Goal: Submit feedback/report problem: Submit feedback/report problem

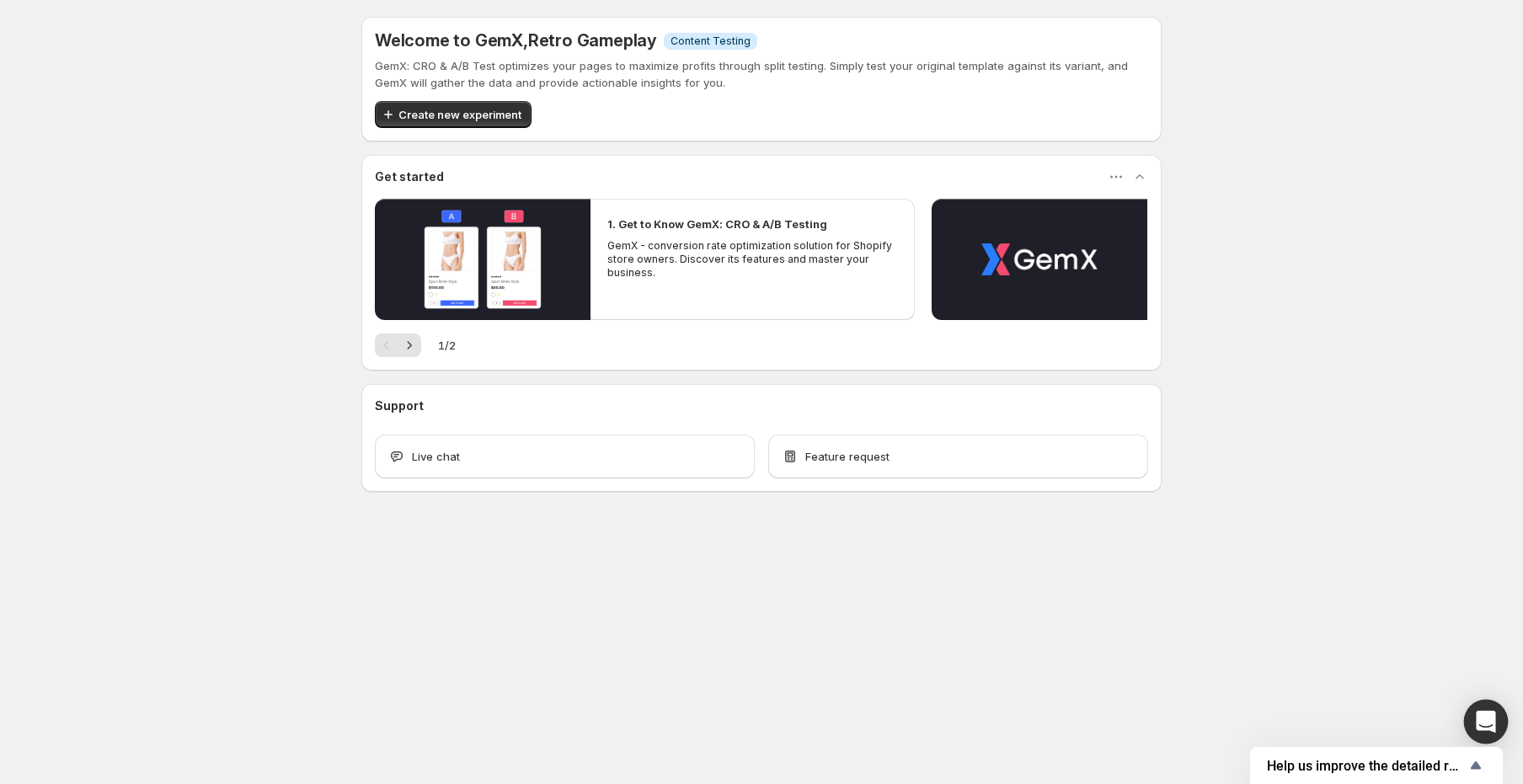
click at [1482, 721] on icon "Open Intercom Messenger" at bounding box center [1486, 722] width 20 height 22
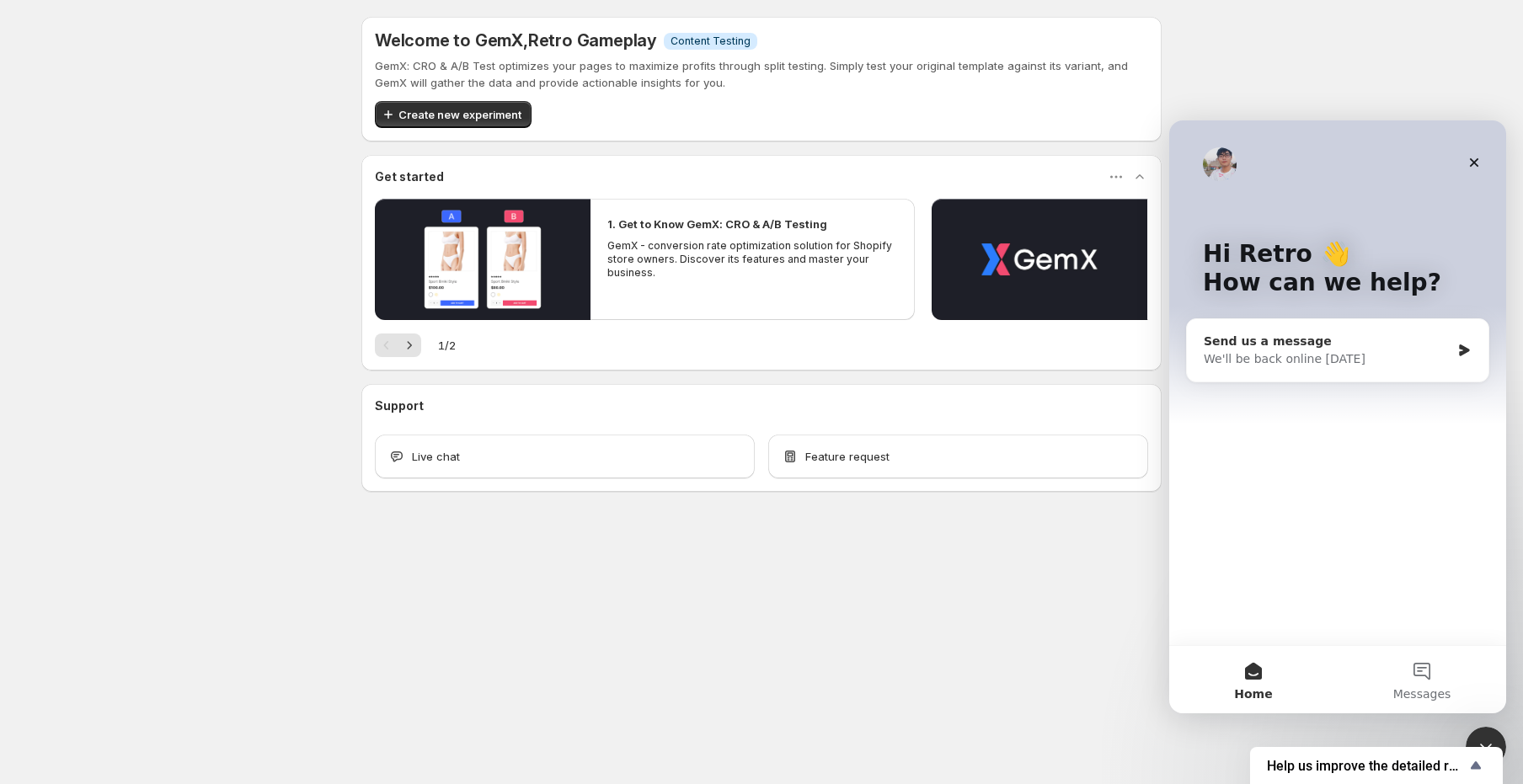
click at [1388, 353] on div "We'll be back online [DATE]" at bounding box center [1327, 358] width 246 height 18
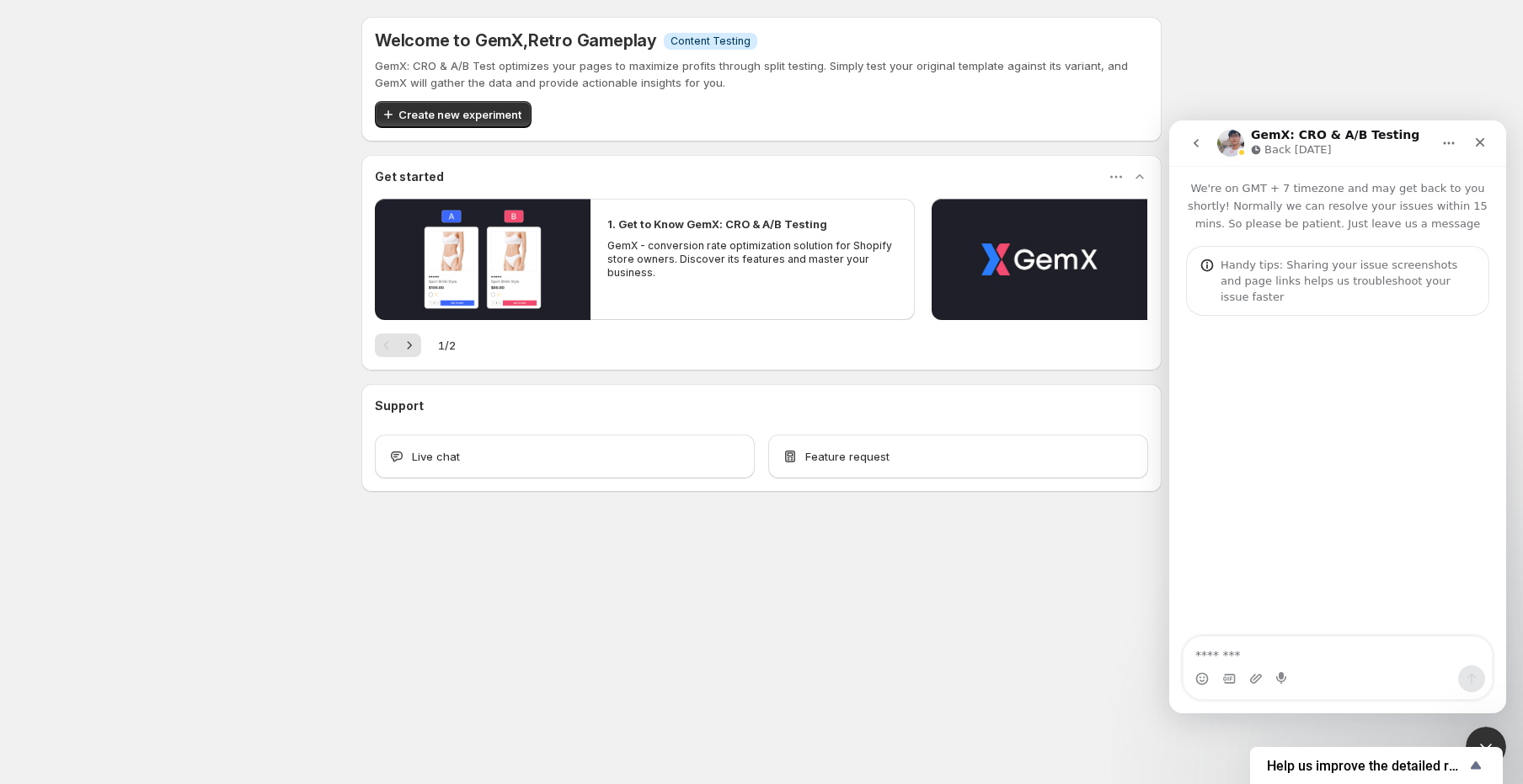
click at [1291, 655] on textarea "Message…" at bounding box center [1338, 651] width 309 height 29
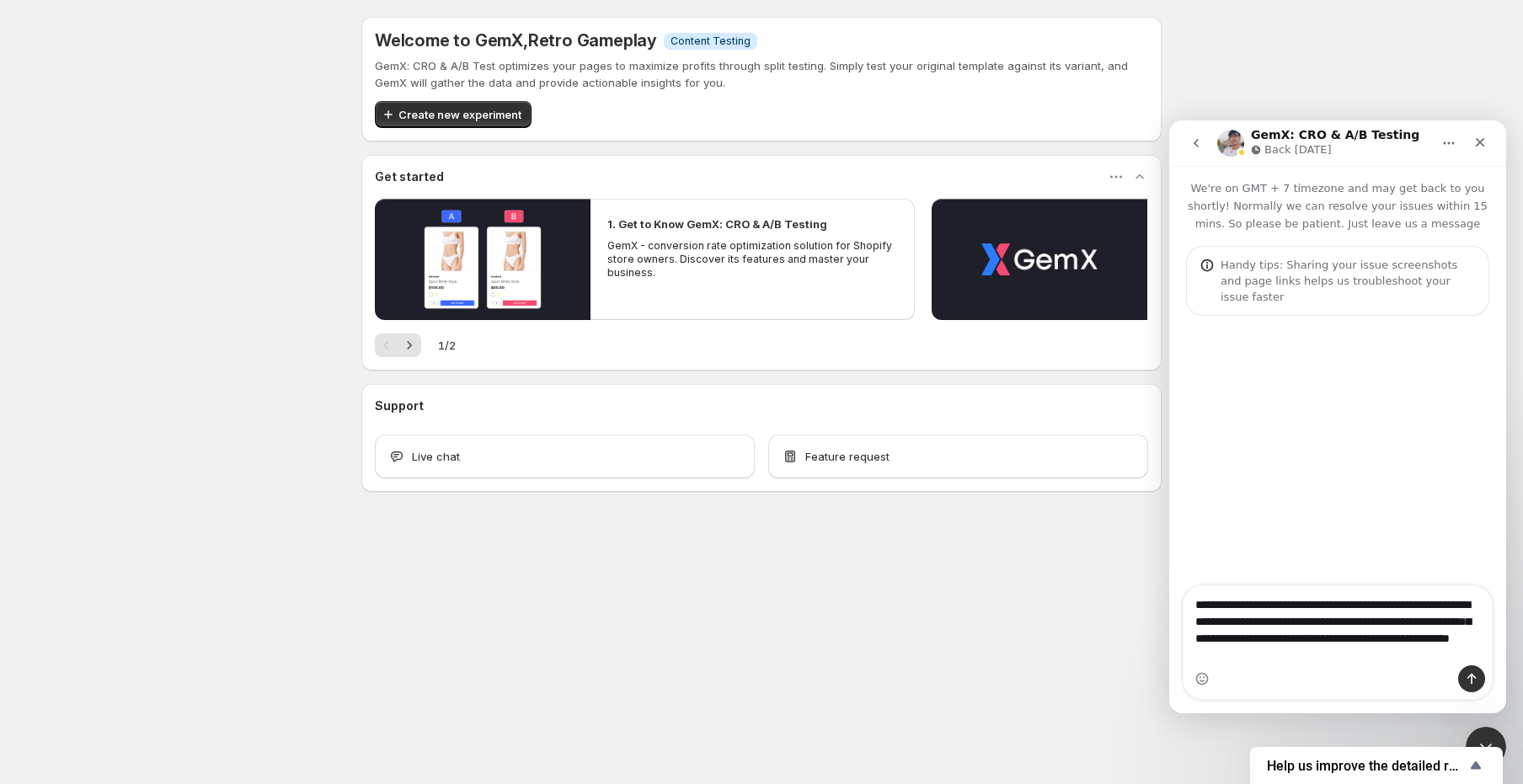
type textarea "**********"
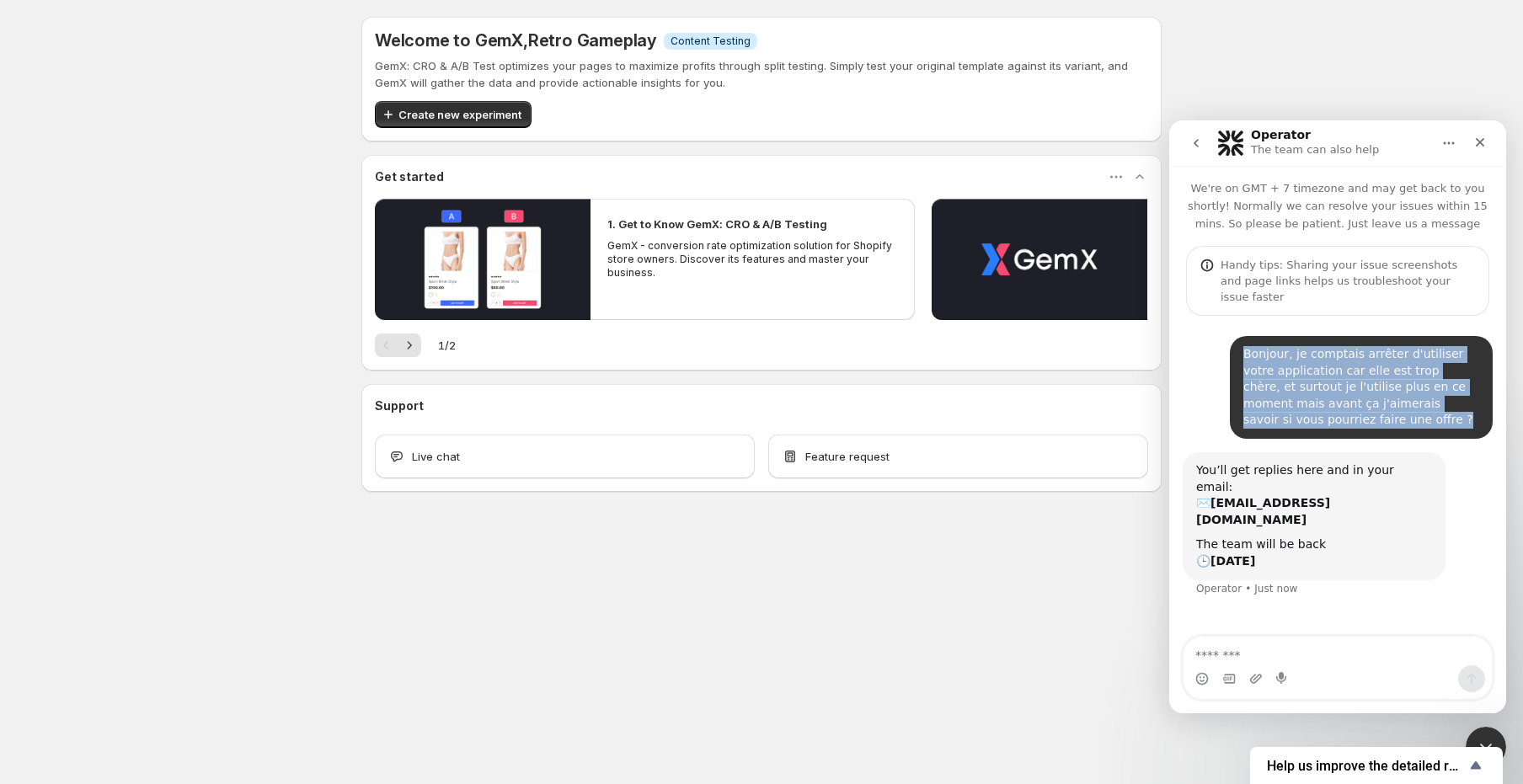
drag, startPoint x: 1245, startPoint y: 332, endPoint x: 1290, endPoint y: 403, distance: 84.1
click at [1290, 403] on div "Bonjour, je comptais arrêter d'utiliser votre application car elle est trop chè…" at bounding box center [1362, 386] width 236 height 82
copy div "Bonjour, je comptais arrêter d'utiliser votre application car elle est trop chè…"
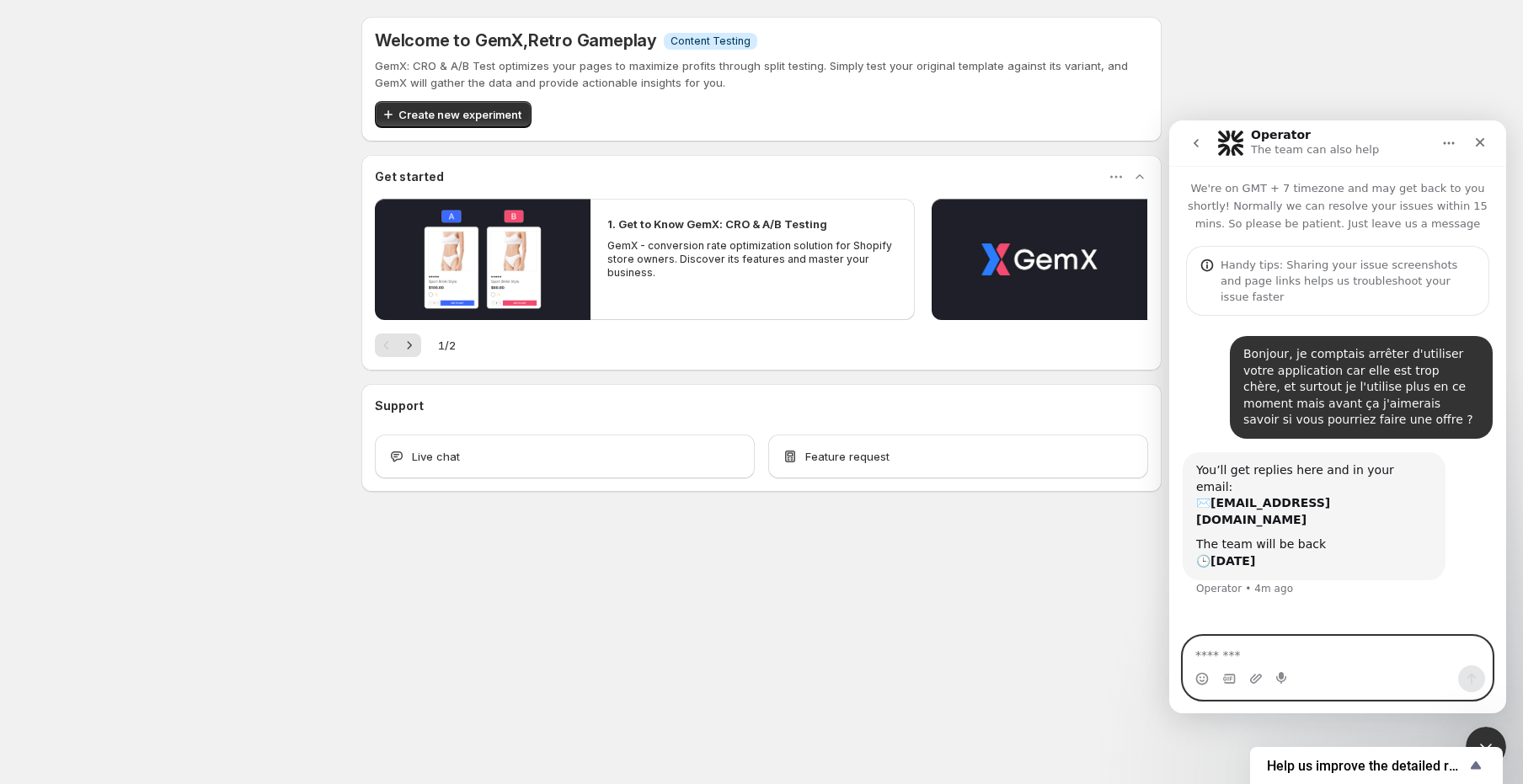
click at [1271, 658] on textarea "Message…" at bounding box center [1338, 651] width 309 height 29
